Goal: Task Accomplishment & Management: Manage account settings

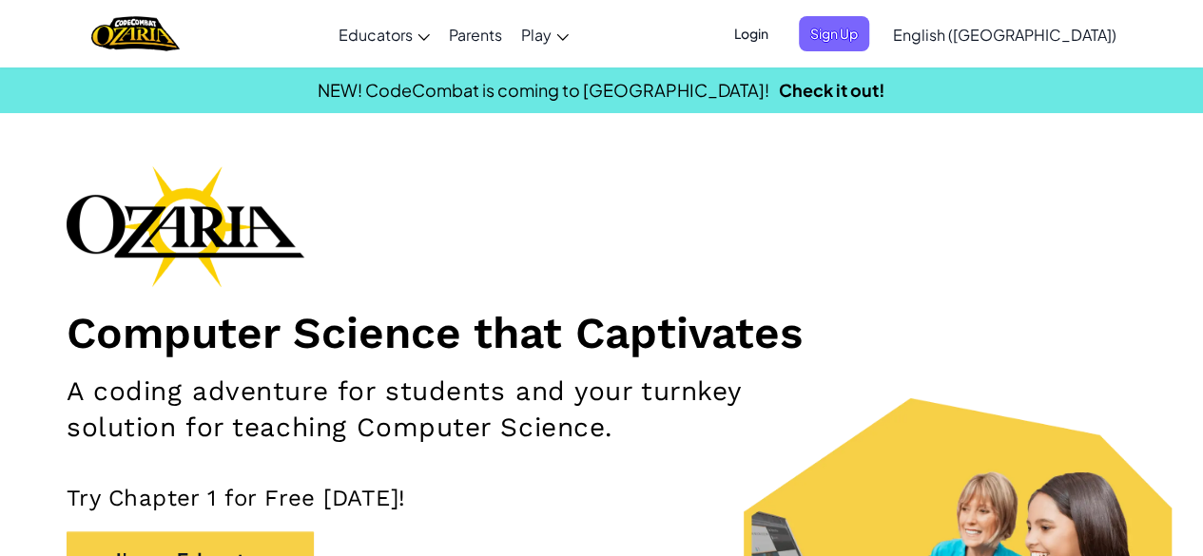
click at [780, 35] on span "Login" at bounding box center [751, 33] width 57 height 35
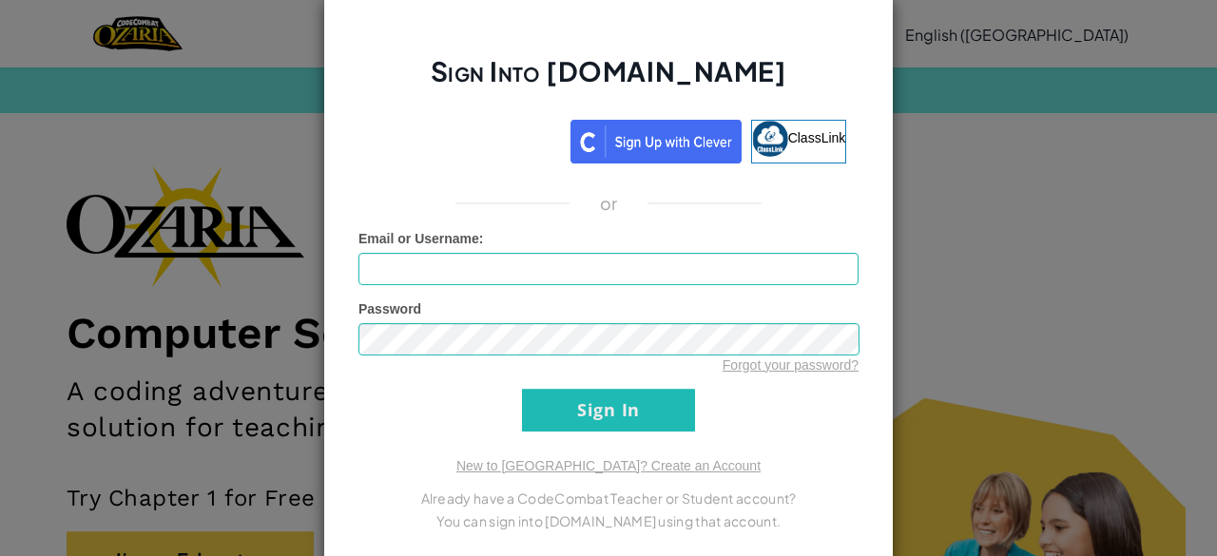
click at [907, 185] on div "Sign Into [DOMAIN_NAME] ClassLink or Unknown Error Email or Username : Password…" at bounding box center [608, 278] width 1217 height 556
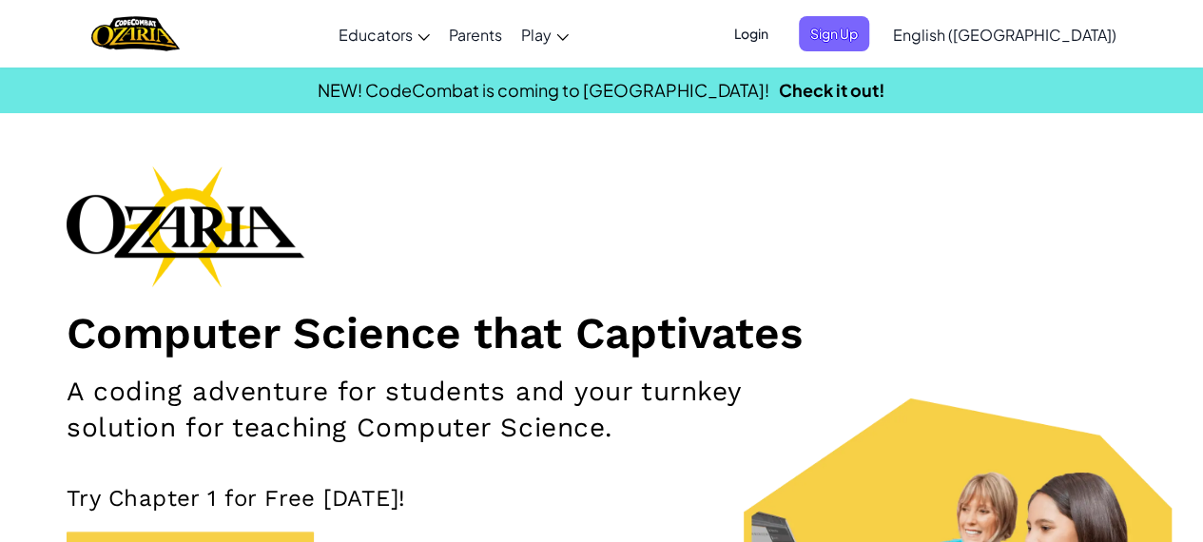
click at [780, 29] on span "Login" at bounding box center [751, 33] width 57 height 35
